Goal: Transaction & Acquisition: Purchase product/service

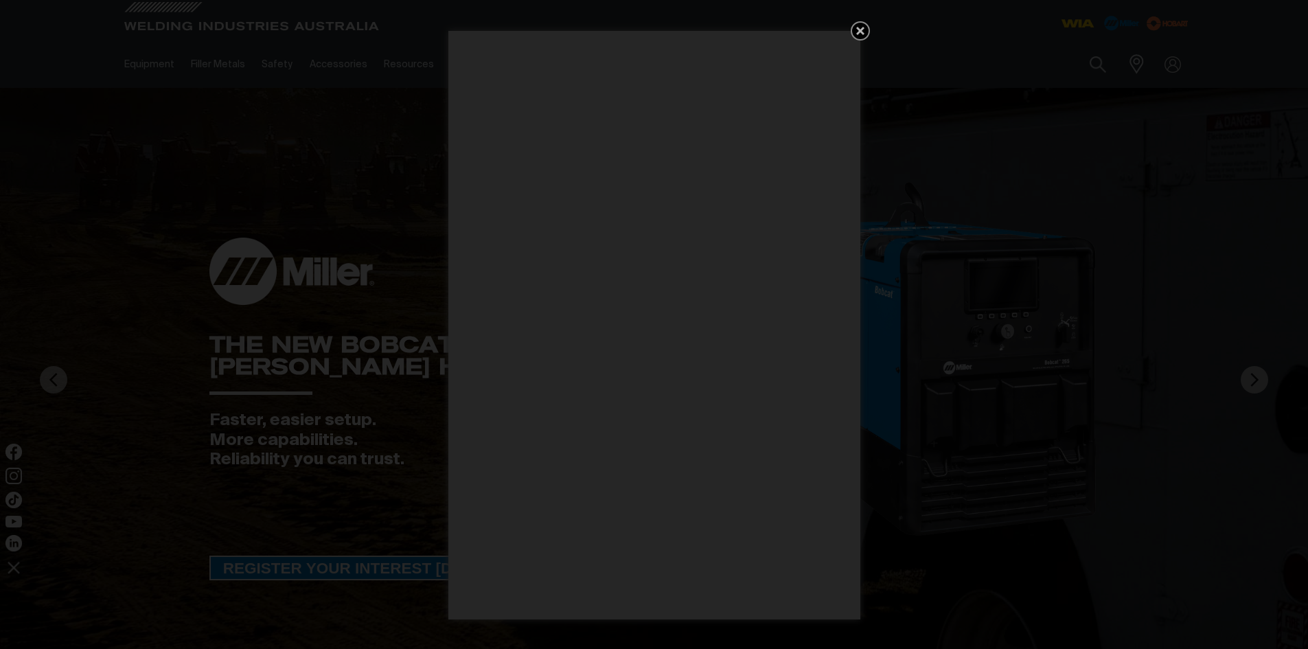
click at [860, 32] on icon "Get 5 WIA Welding Guides Free!" at bounding box center [860, 31] width 8 height 8
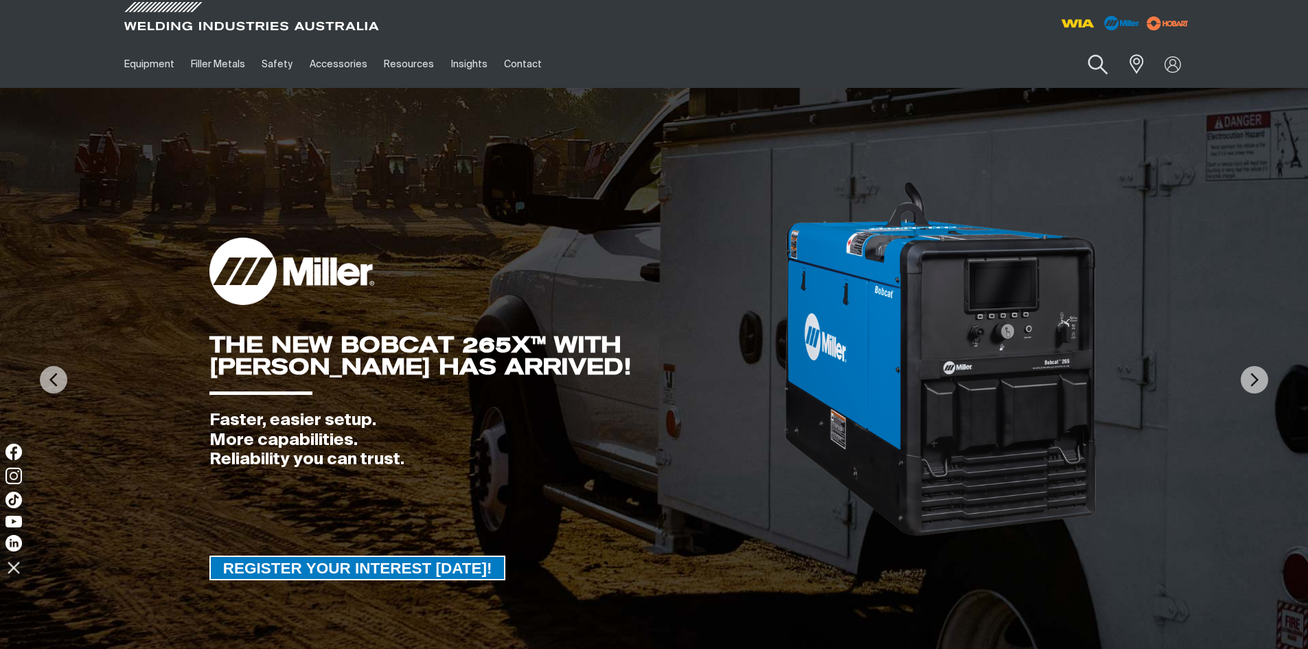
click at [1087, 66] on button "Search products" at bounding box center [1098, 64] width 56 height 39
click at [942, 60] on input "Search" at bounding box center [1013, 64] width 211 height 31
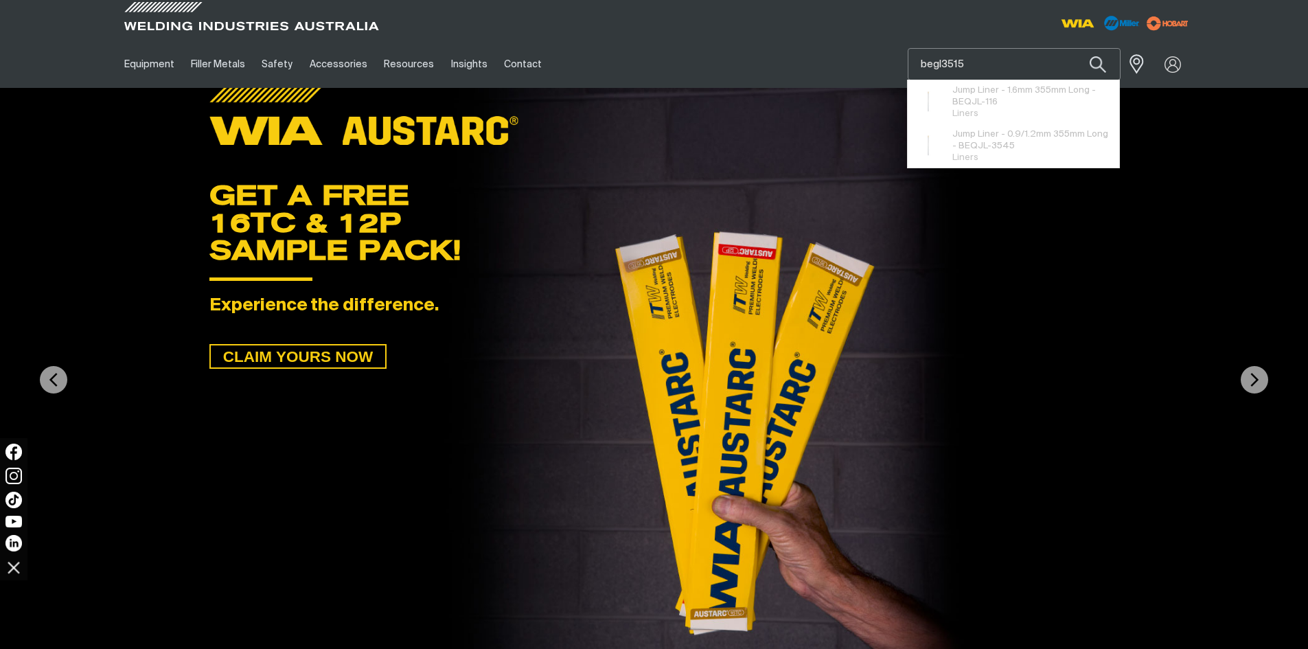
click at [1074, 48] on button "Search products" at bounding box center [1097, 64] width 47 height 32
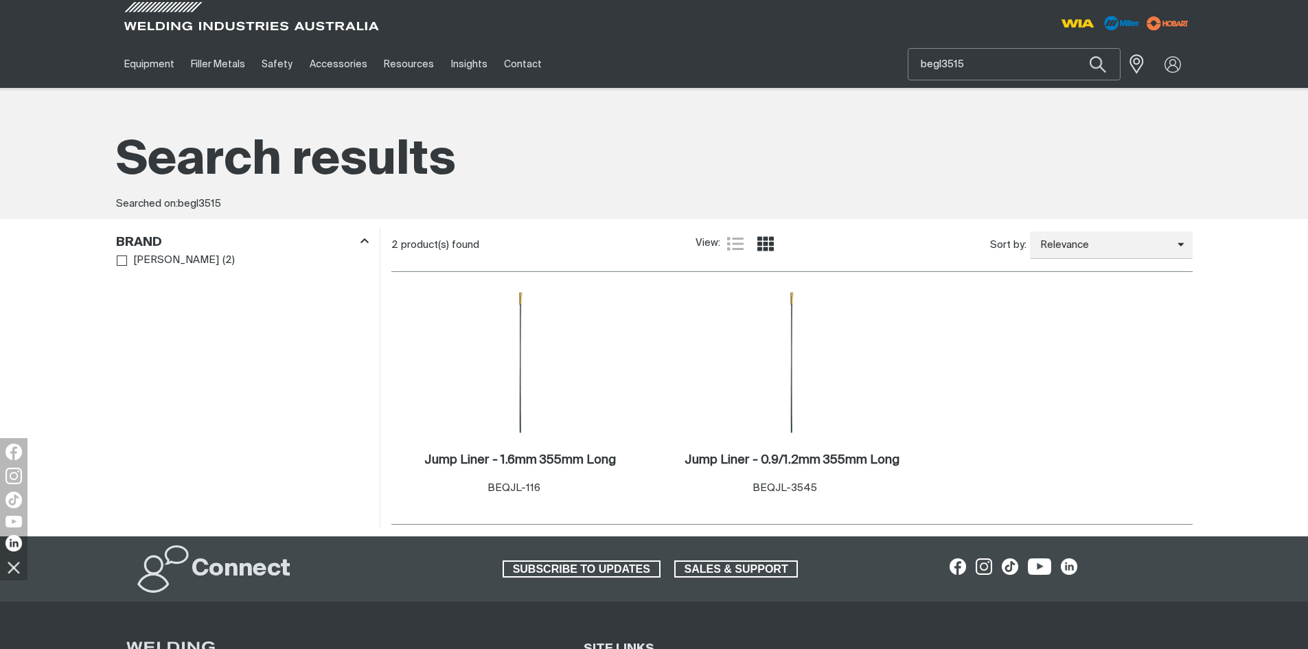
click at [978, 62] on input "begl3515" at bounding box center [1013, 64] width 211 height 31
click at [1074, 48] on button "Search products" at bounding box center [1097, 64] width 47 height 32
click at [978, 62] on input "begl351" at bounding box center [1013, 64] width 211 height 31
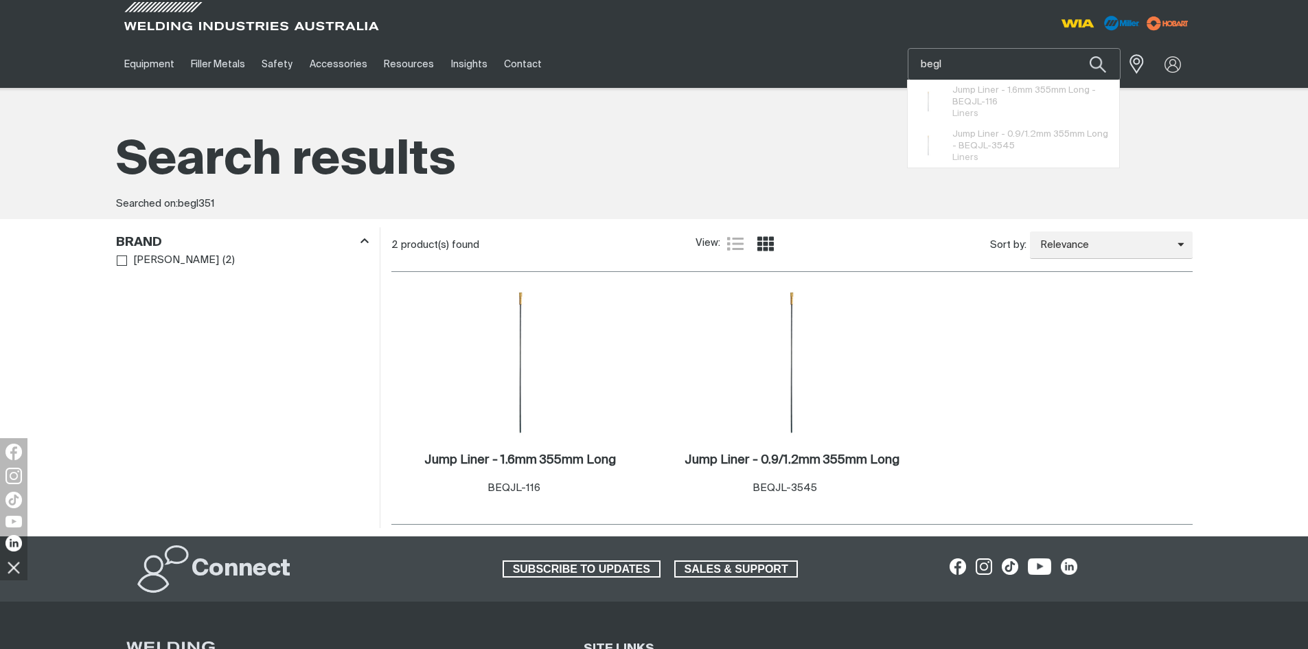
type input "begl"
click at [1074, 48] on button "Search products" at bounding box center [1097, 64] width 47 height 32
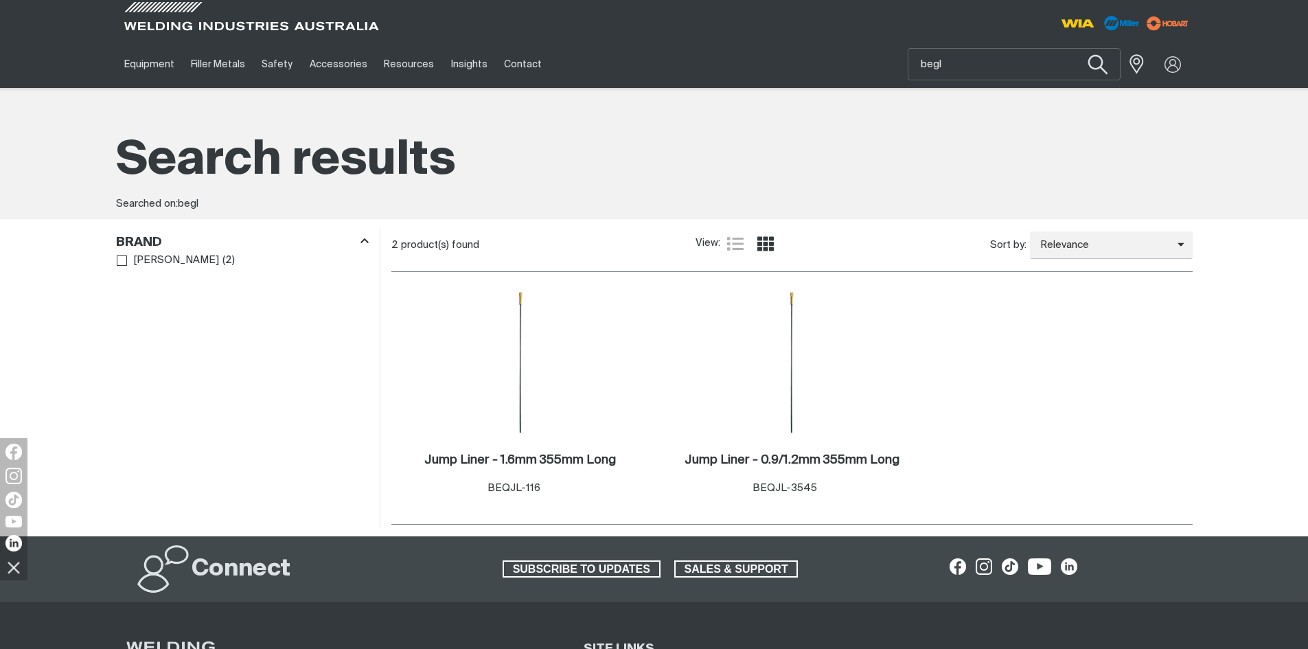
click at [1101, 57] on button "Search products" at bounding box center [1098, 64] width 56 height 39
click at [183, 24] on span at bounding box center [251, 20] width 261 height 41
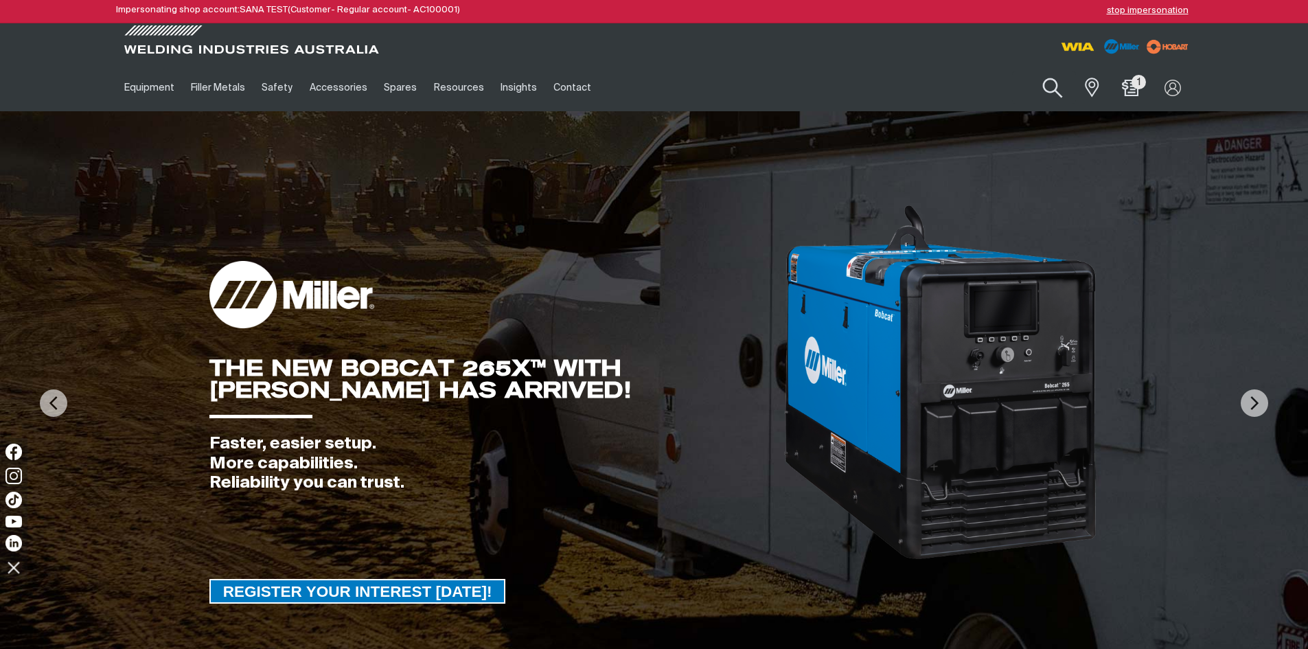
click at [1042, 82] on button "Search products" at bounding box center [1053, 88] width 56 height 39
click at [945, 89] on input "Search" at bounding box center [969, 87] width 211 height 31
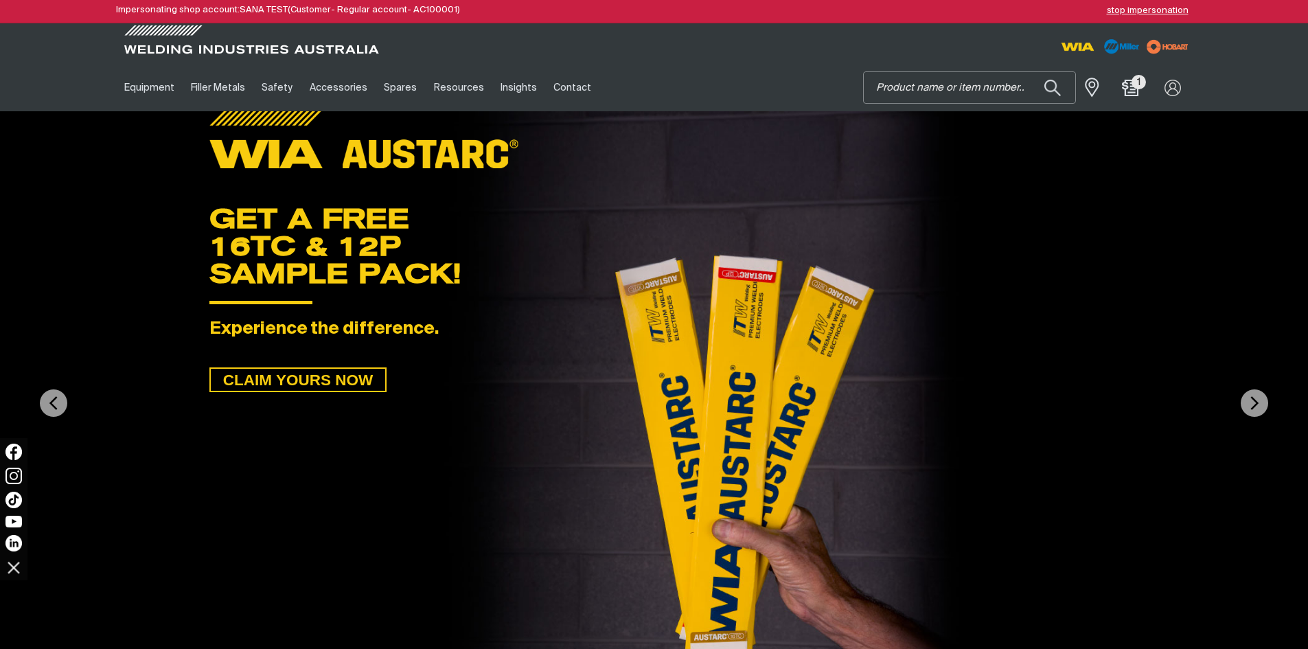
paste input "BEGL3515MLNM"
click at [1055, 87] on button "Search products" at bounding box center [1053, 88] width 56 height 39
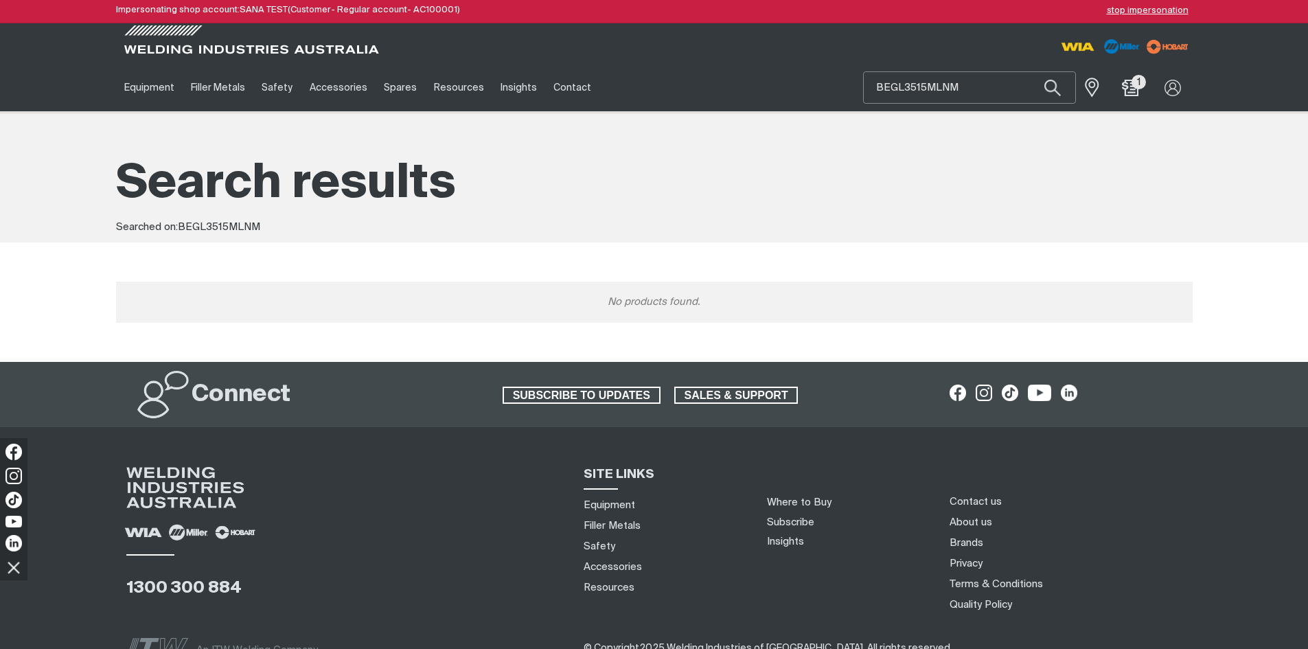
click at [987, 91] on input "BEGL3515MLNM" at bounding box center [969, 87] width 211 height 31
type input "B"
click at [796, 69] on ul "Equipment Stick Welders TIG Welders MIG Welders Multi-Process Welders Engine Dr…" at bounding box center [519, 87] width 807 height 47
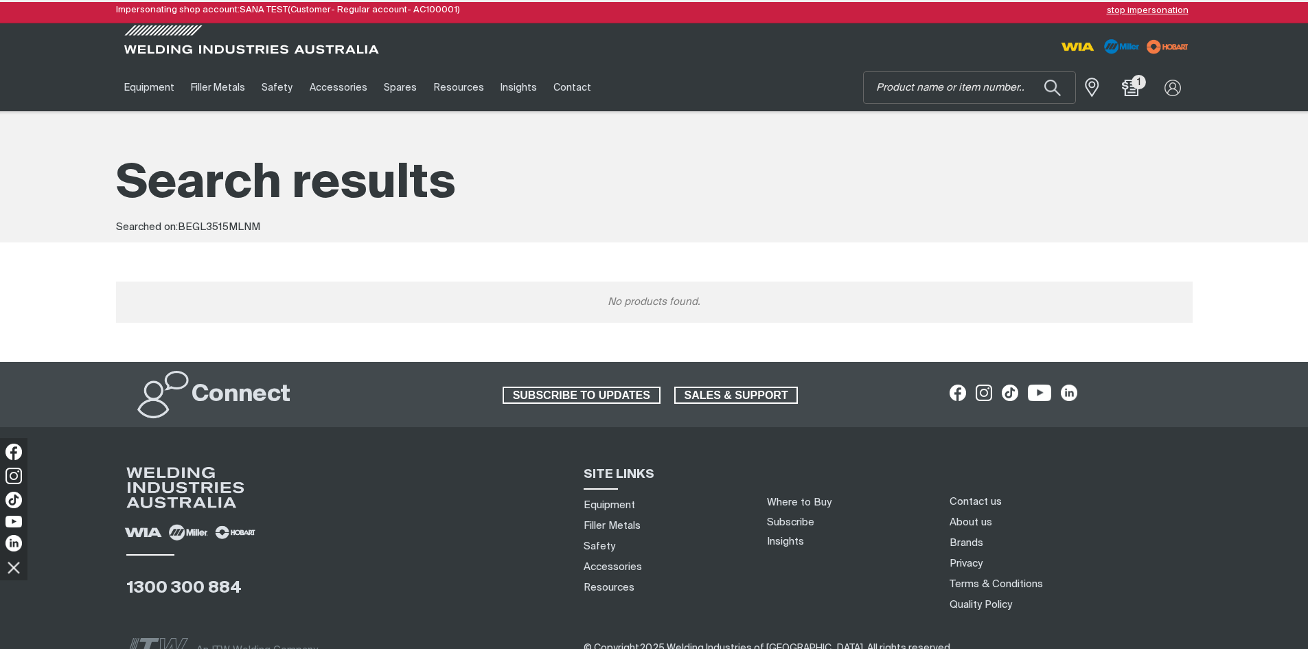
type input "BEGL3515MLNM"
